Goal: Transaction & Acquisition: Subscribe to service/newsletter

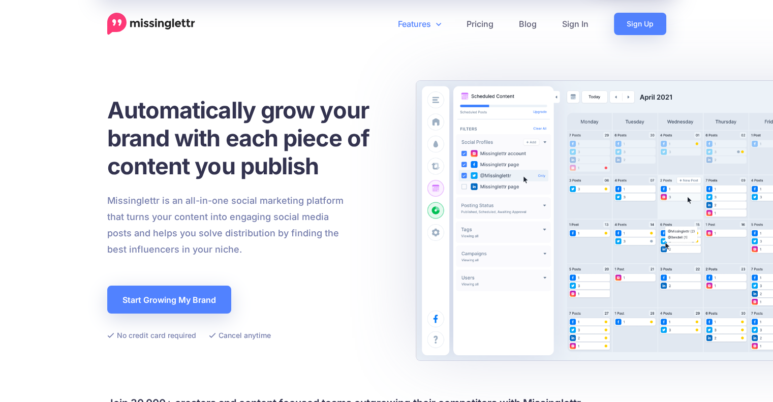
click at [438, 26] on icon at bounding box center [438, 24] width 5 height 8
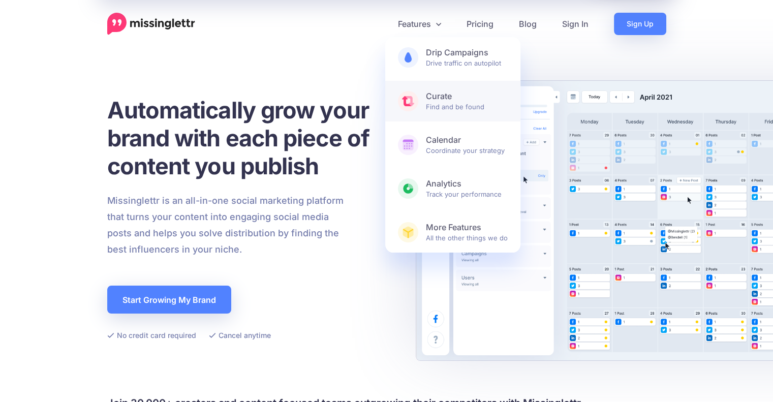
click at [448, 93] on b "Curate" at bounding box center [467, 96] width 82 height 11
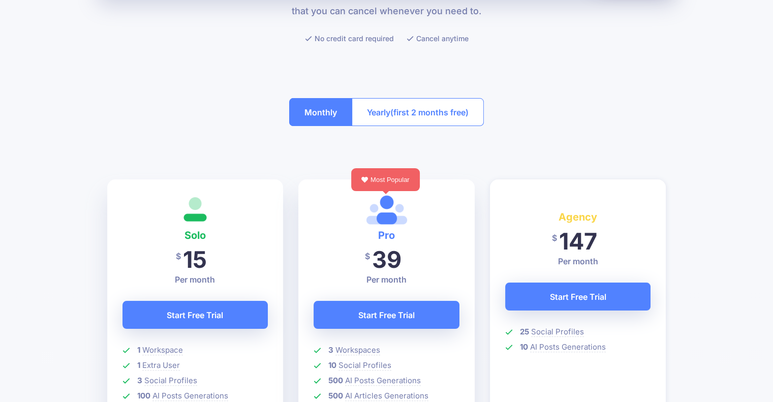
scroll to position [152, 0]
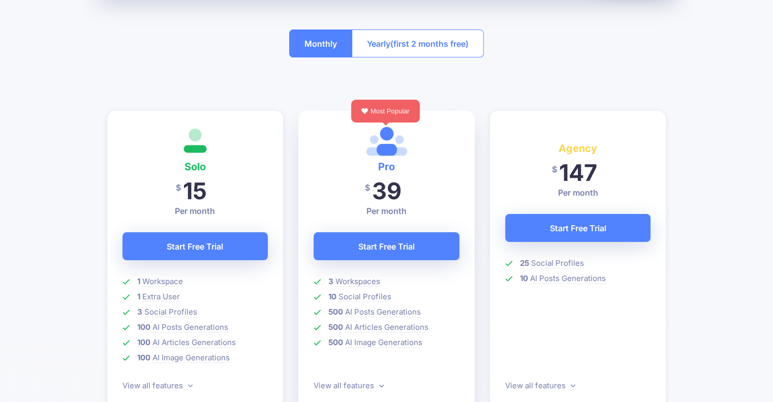
scroll to position [203, 0]
click at [321, 42] on button "Monthly" at bounding box center [320, 43] width 63 height 28
click at [395, 41] on span "(first 2 months free)" at bounding box center [429, 44] width 78 height 16
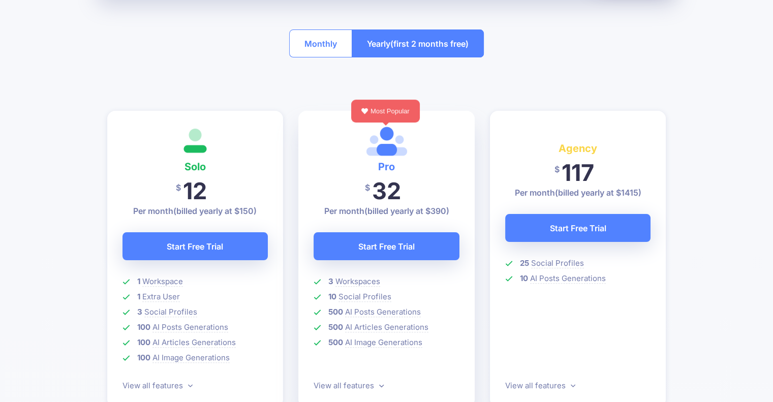
click at [325, 44] on button "Monthly" at bounding box center [320, 43] width 63 height 28
